Goal: Transaction & Acquisition: Book appointment/travel/reservation

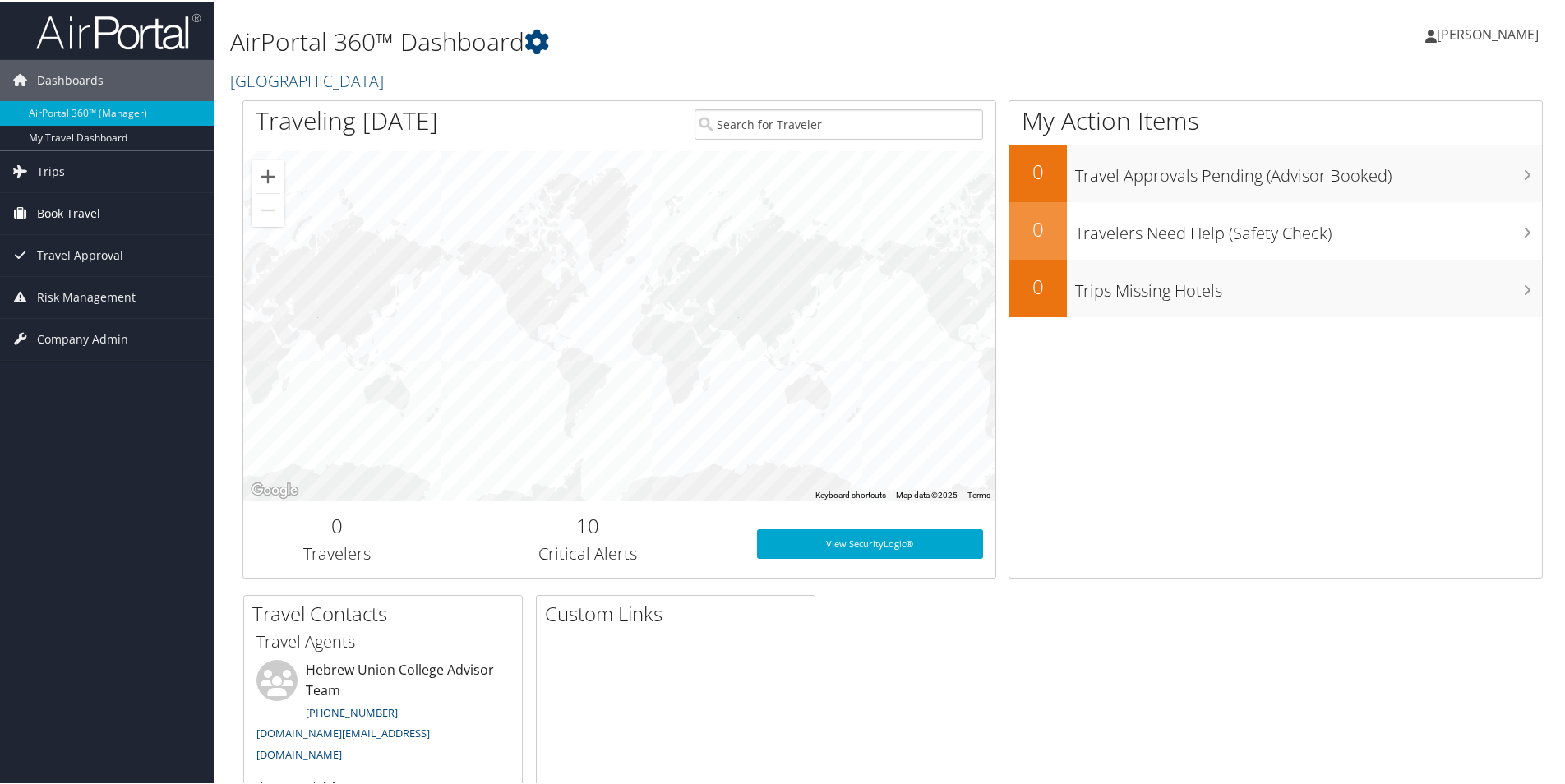
click at [81, 215] on span "Book Travel" at bounding box center [68, 212] width 63 height 41
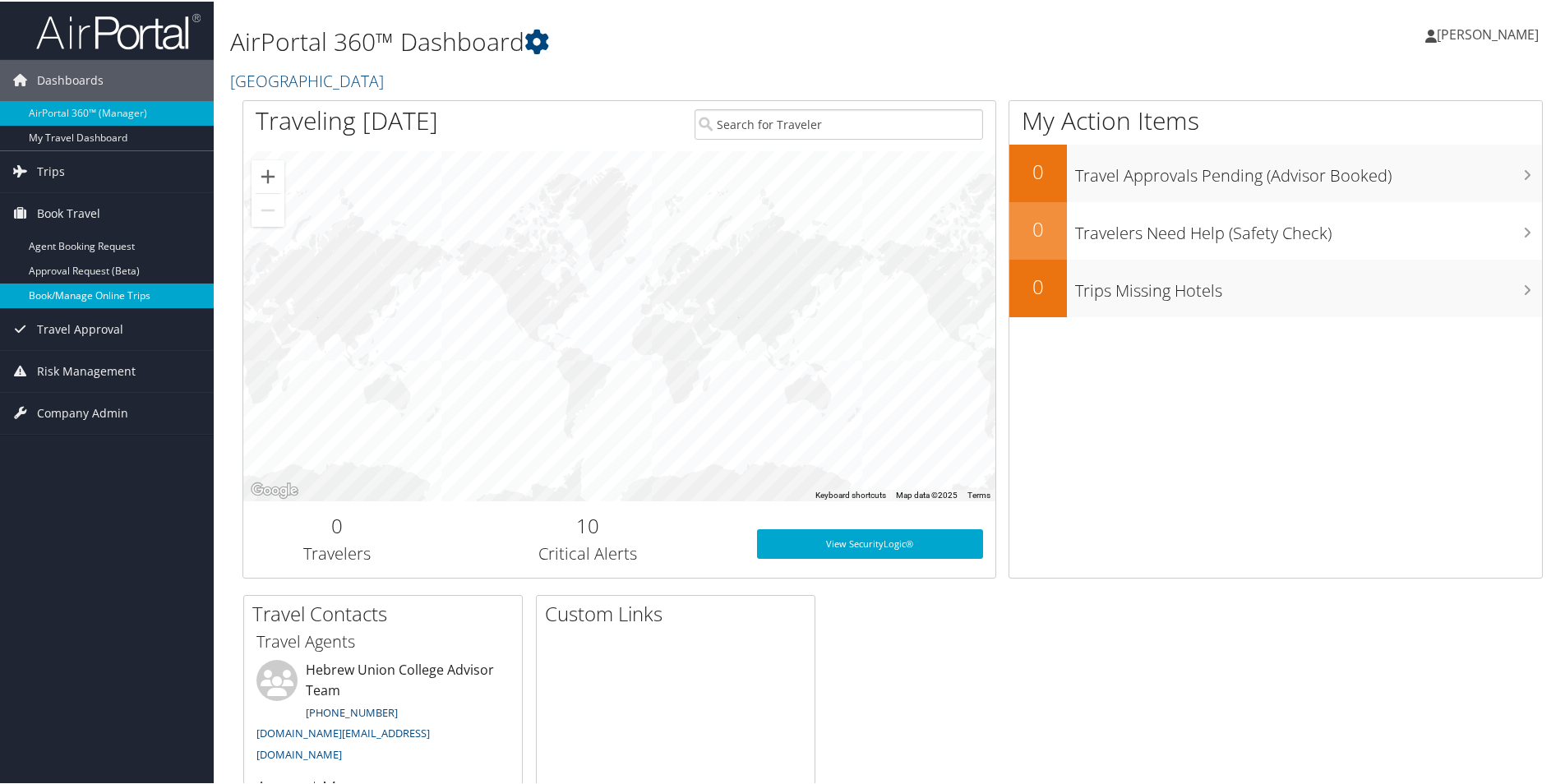
click at [73, 301] on link "Book/Manage Online Trips" at bounding box center [107, 294] width 214 height 25
